Goal: Navigation & Orientation: Find specific page/section

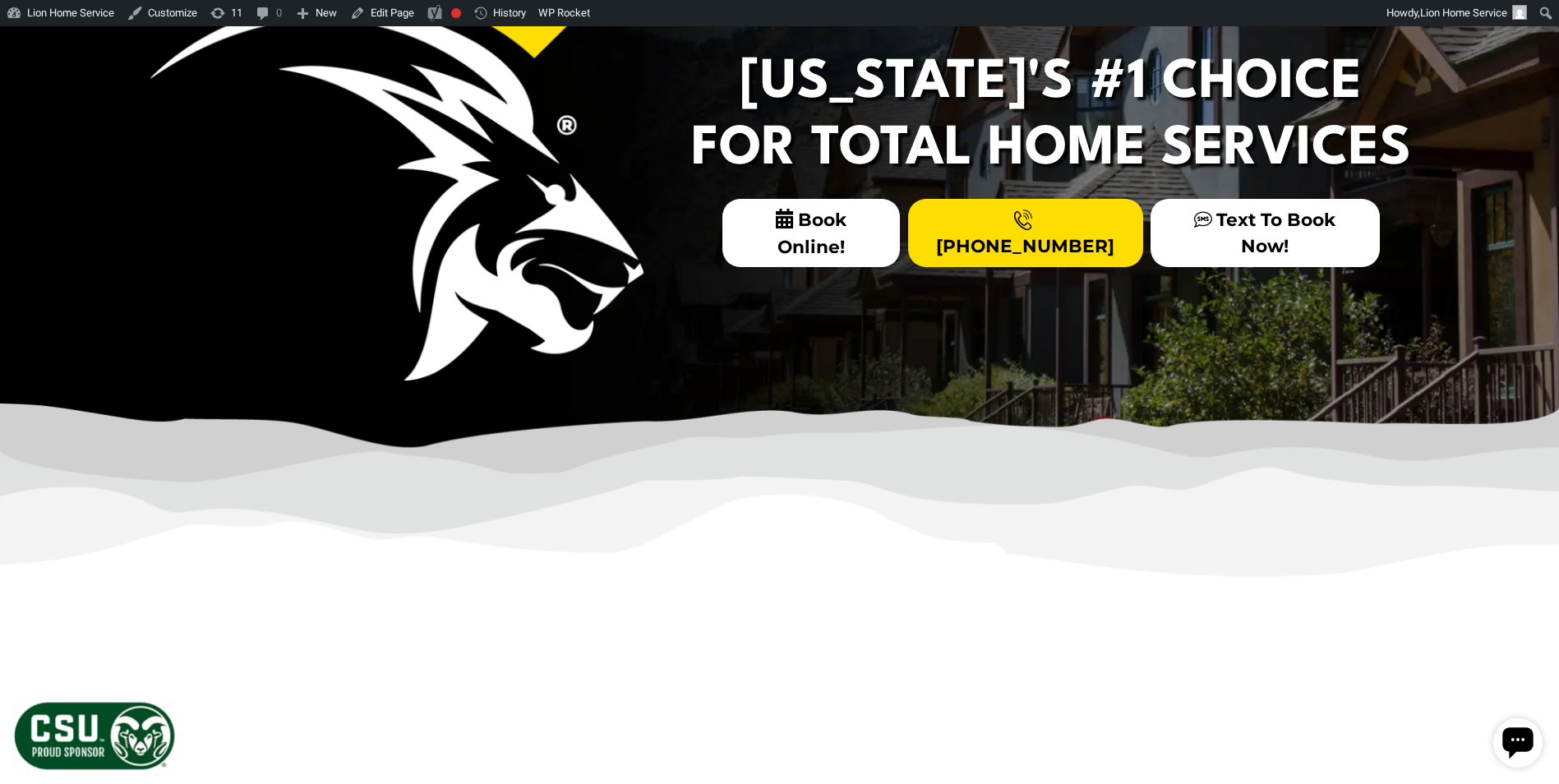
scroll to position [437, 0]
